Goal: Navigation & Orientation: Find specific page/section

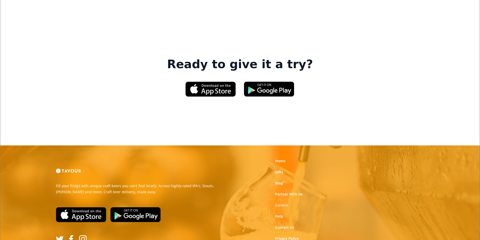
scroll to position [762, 0]
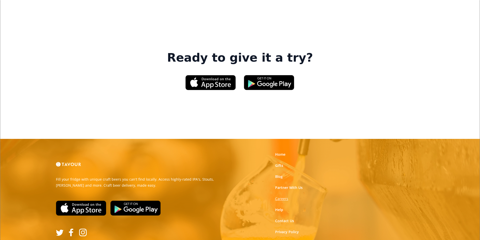
click at [281, 196] on strong "Careers" at bounding box center [281, 198] width 13 height 5
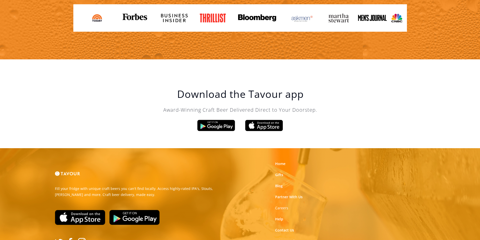
scroll to position [854, 0]
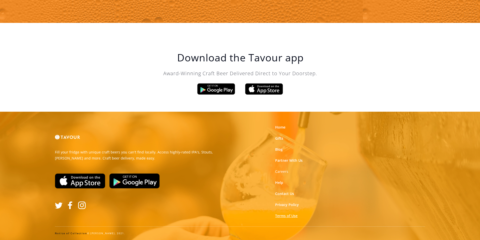
click at [292, 217] on link "Terms of Use" at bounding box center [286, 215] width 22 height 5
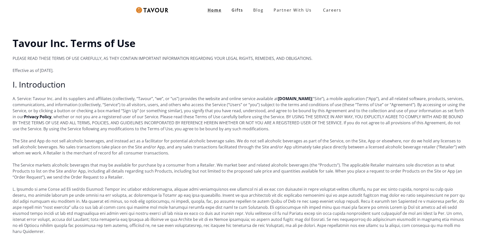
click at [204, 14] on link "Home" at bounding box center [214, 10] width 24 height 10
